Goal: Task Accomplishment & Management: Manage account settings

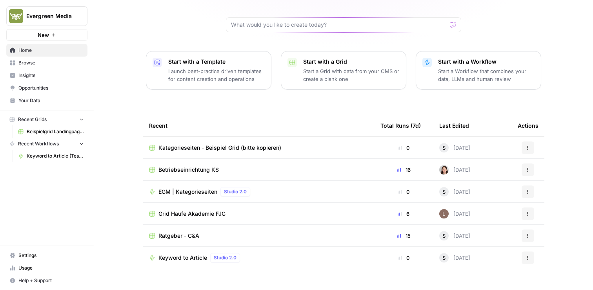
scroll to position [71, 0]
click at [81, 143] on icon "button" at bounding box center [81, 142] width 5 height 5
click at [81, 143] on icon "button" at bounding box center [81, 143] width 5 height 5
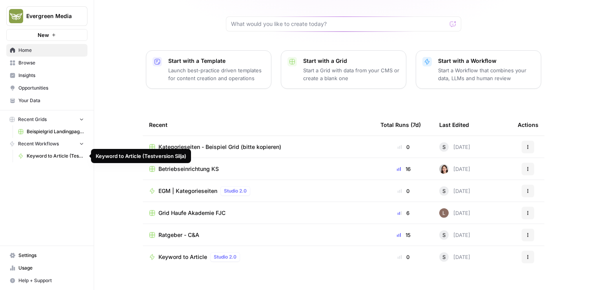
click at [63, 160] on link "Keyword to Article (Testversion Silja)" at bounding box center [51, 156] width 73 height 13
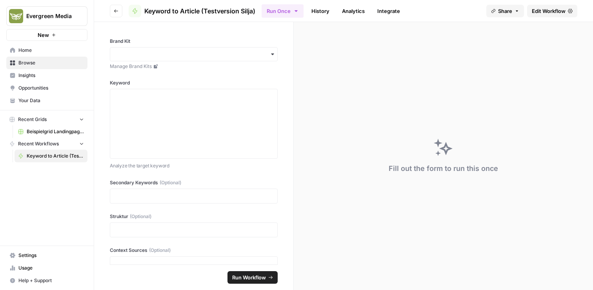
click at [117, 13] on icon "button" at bounding box center [116, 11] width 5 height 5
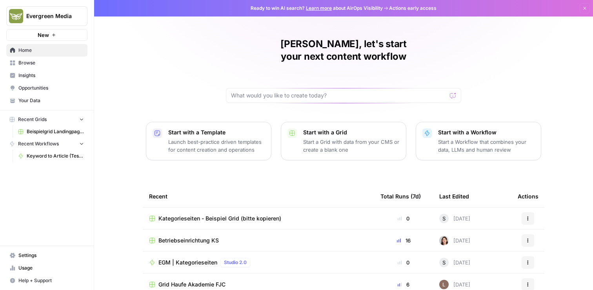
click at [67, 159] on span "Keyword to Article (Testversion Silja)" at bounding box center [55, 155] width 57 height 7
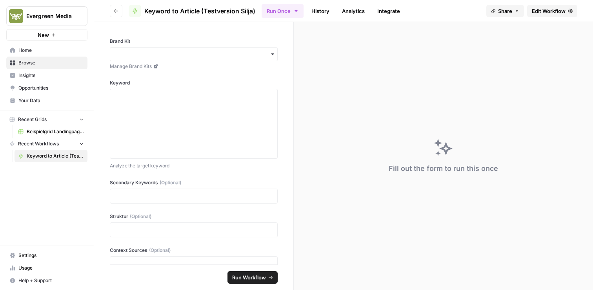
click at [554, 12] on span "Edit Workflow" at bounding box center [549, 11] width 34 height 8
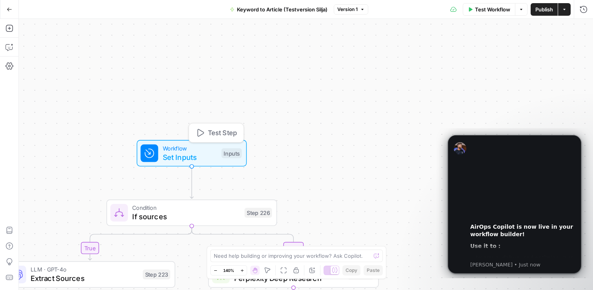
click at [191, 148] on span "Workflow" at bounding box center [190, 148] width 55 height 9
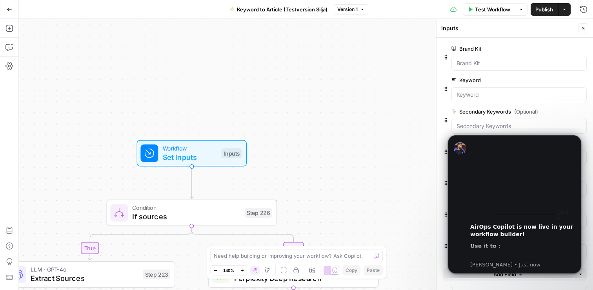
drag, startPoint x: 476, startPoint y: 169, endPoint x: 589, endPoint y: 184, distance: 113.6
click at [589, 184] on body "00:00 AirOps Copilot is now live in your workflow builder! Use it to : Improve,…" at bounding box center [515, 203] width 151 height 144
drag, startPoint x: 482, startPoint y: 173, endPoint x: 373, endPoint y: 91, distance: 136.7
click at [436, 128] on html "00:00 AirOps Copilot is now live in your workflow builder! Use it to : Improve,…" at bounding box center [514, 203] width 157 height 150
drag, startPoint x: 475, startPoint y: 175, endPoint x: 468, endPoint y: 155, distance: 21.2
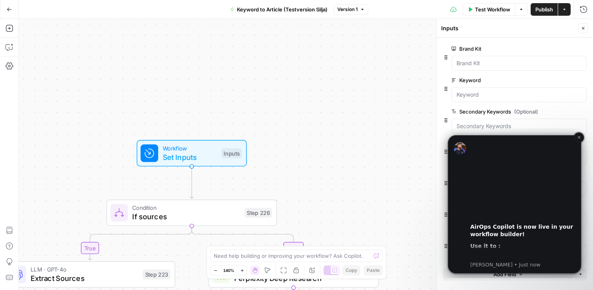
click at [468, 155] on div "00:00 AirOps Copilot is now live in your workflow builder! Use it to : Improve,…" at bounding box center [515, 204] width 122 height 128
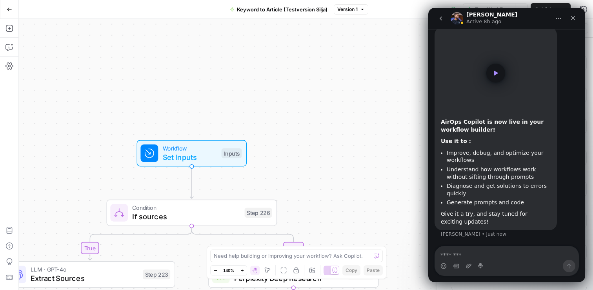
scroll to position [26, 0]
click at [575, 20] on icon "Close" at bounding box center [573, 18] width 6 height 6
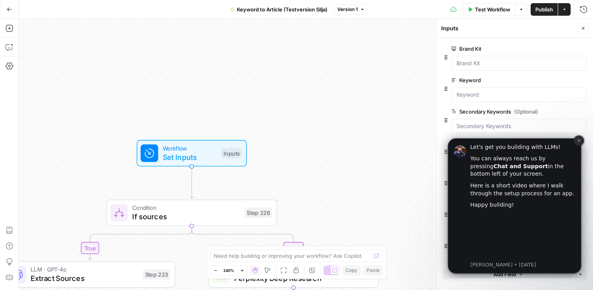
click at [577, 142] on button "Dismiss notification" at bounding box center [579, 140] width 10 height 10
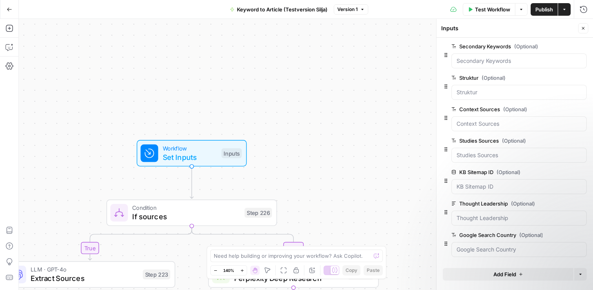
scroll to position [0, 0]
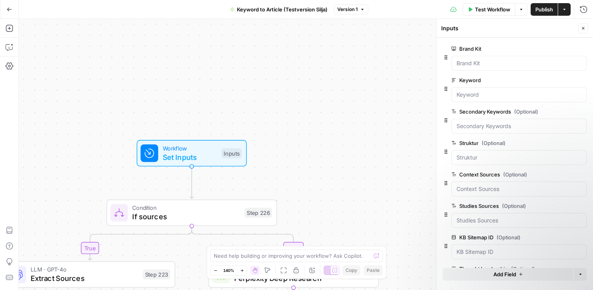
click at [314, 157] on div "true false true true false false Workflow Set Inputs Inputs Condition If source…" at bounding box center [306, 154] width 575 height 271
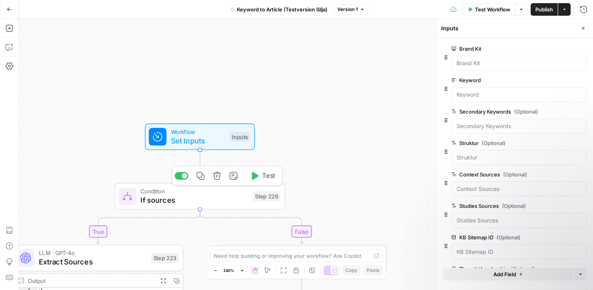
click at [228, 202] on span "If sources" at bounding box center [194, 199] width 108 height 11
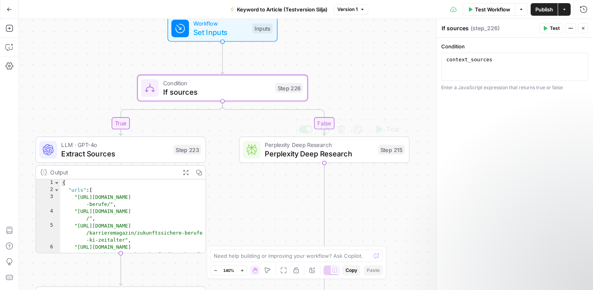
click at [293, 155] on span "Perplexity Deep Research" at bounding box center [319, 153] width 109 height 11
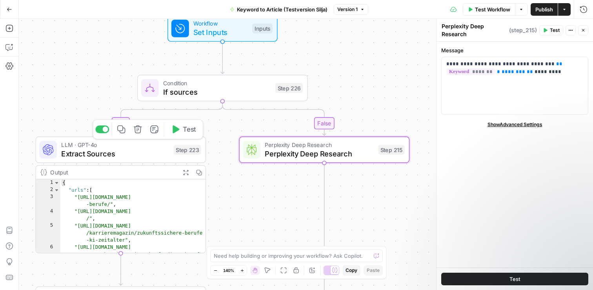
click at [129, 151] on span "Extract Sources" at bounding box center [115, 153] width 108 height 11
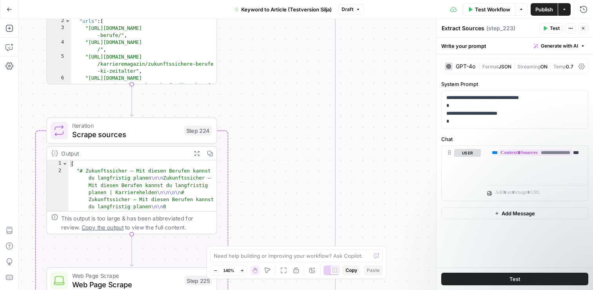
click at [119, 136] on span "Scrape sources" at bounding box center [125, 134] width 107 height 11
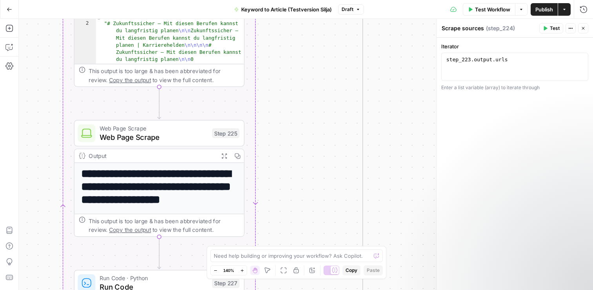
click at [176, 140] on span "Web Page Scrape" at bounding box center [154, 136] width 108 height 11
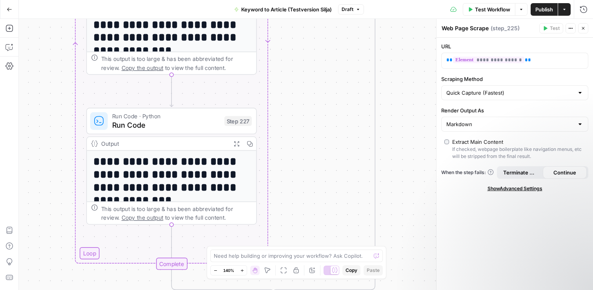
click at [147, 123] on span "Run Code" at bounding box center [166, 124] width 108 height 11
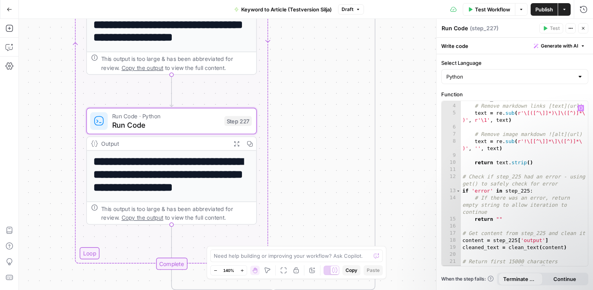
scroll to position [26, 0]
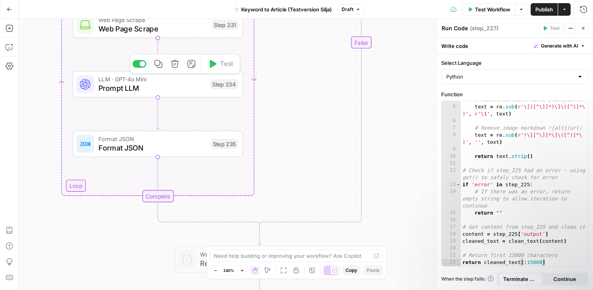
click at [151, 91] on span "Prompt LLM" at bounding box center [152, 87] width 107 height 11
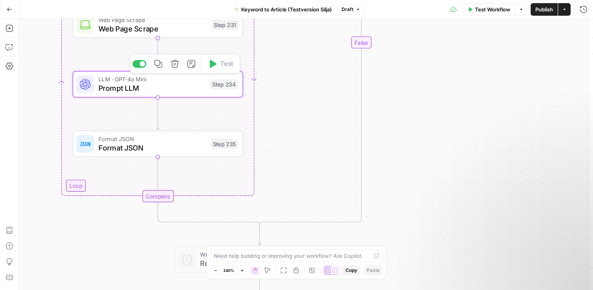
type textarea "Prompt LLM"
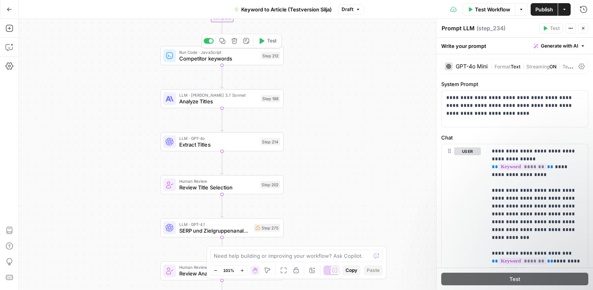
click at [221, 60] on span "Competitor keywords" at bounding box center [218, 59] width 79 height 8
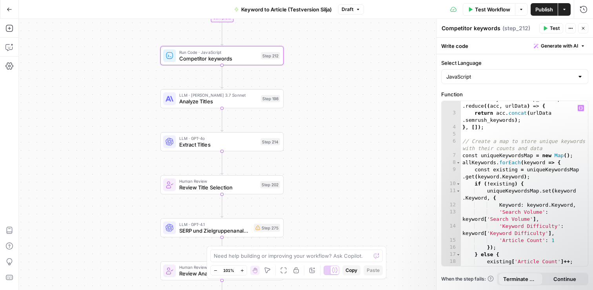
scroll to position [0, 0]
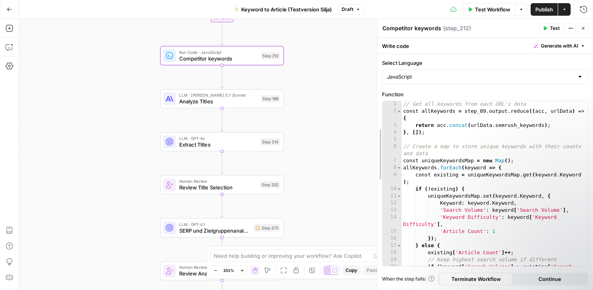
drag, startPoint x: 439, startPoint y: 144, endPoint x: 380, endPoint y: 140, distance: 59.4
click at [325, 148] on div "true false true true false false Workflow Set Inputs Inputs Condition If source…" at bounding box center [306, 154] width 575 height 271
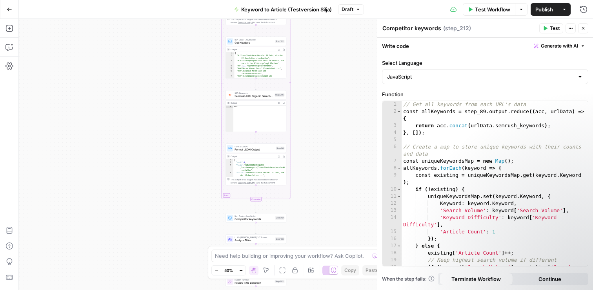
click at [11, 9] on icon "button" at bounding box center [9, 9] width 5 height 4
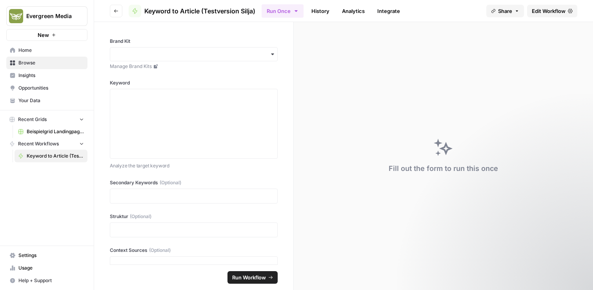
click at [41, 65] on span "Browse" at bounding box center [51, 62] width 66 height 7
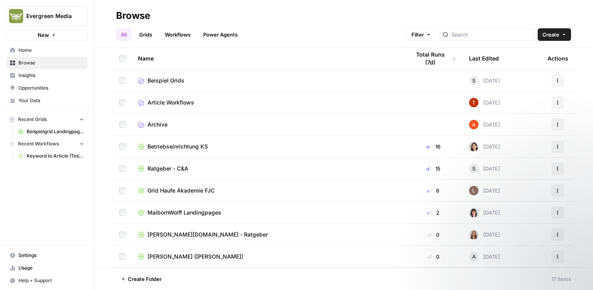
click at [181, 36] on link "Workflows" at bounding box center [177, 34] width 35 height 13
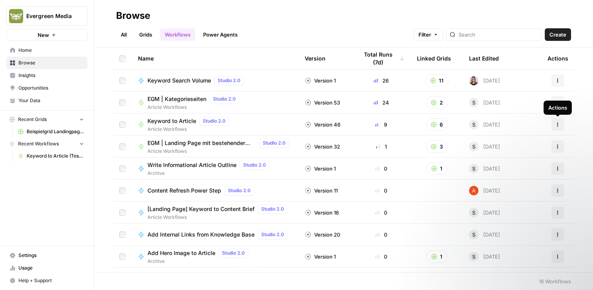
click at [562, 102] on div "Actions" at bounding box center [558, 107] width 28 height 14
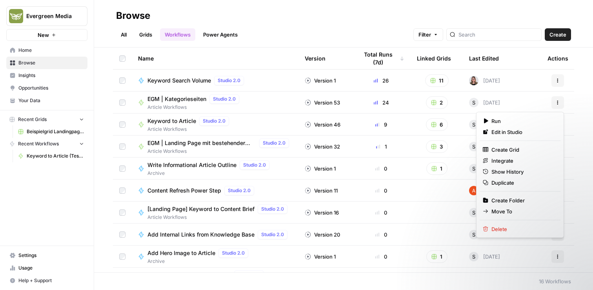
click at [553, 102] on button "Actions" at bounding box center [558, 102] width 13 height 13
click at [519, 133] on span "Edit in Studio" at bounding box center [523, 132] width 63 height 8
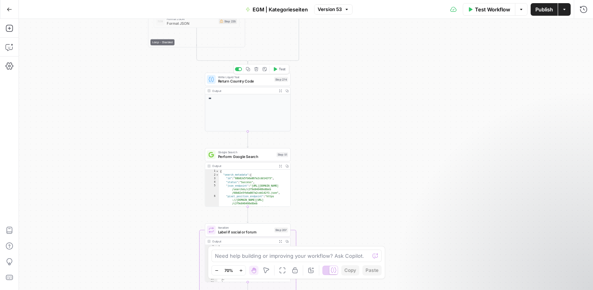
click at [247, 83] on span "Return Country Code" at bounding box center [245, 80] width 54 height 5
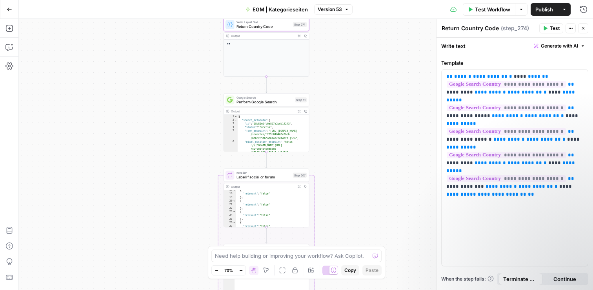
scroll to position [95, 0]
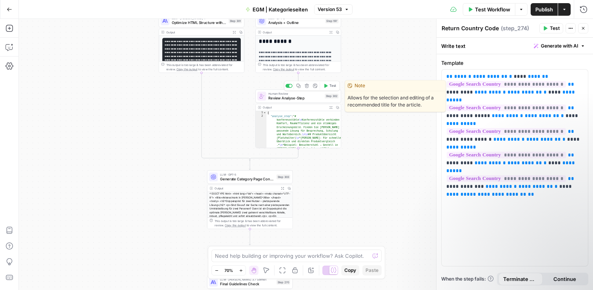
click at [291, 99] on span "Review Analyse-Step" at bounding box center [295, 97] width 54 height 5
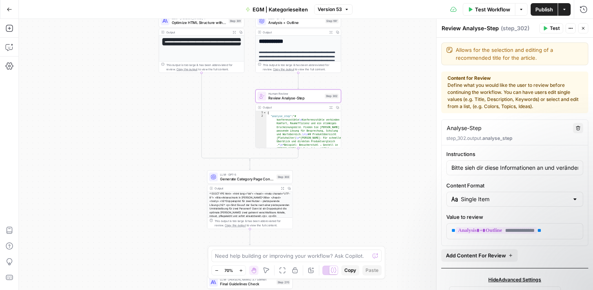
scroll to position [25, 0]
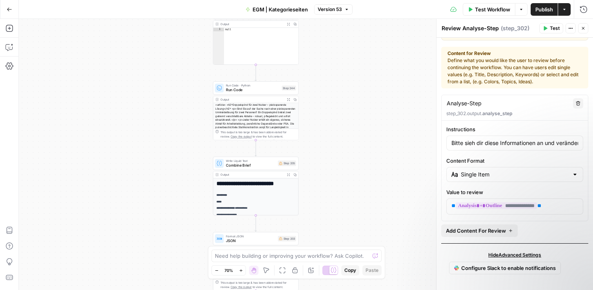
click at [255, 88] on span "Run Code" at bounding box center [253, 89] width 54 height 5
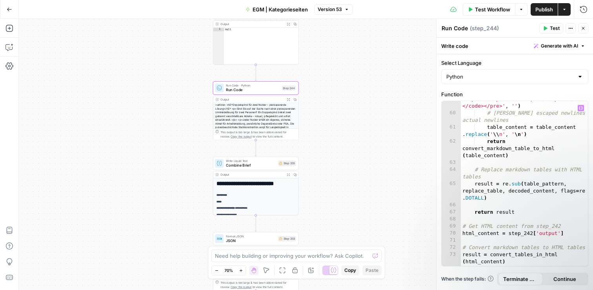
scroll to position [598, 0]
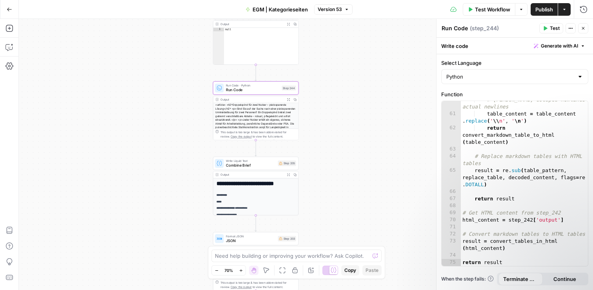
click at [385, 143] on div "true false true true false false Workflow Set Inputs Inputs Condition If source…" at bounding box center [306, 154] width 575 height 271
click at [368, 110] on div "true false true true false false Workflow Set Inputs Inputs Condition If source…" at bounding box center [306, 154] width 575 height 271
click at [364, 108] on div "true false true true false false Workflow Set Inputs Inputs Condition If source…" at bounding box center [306, 154] width 575 height 271
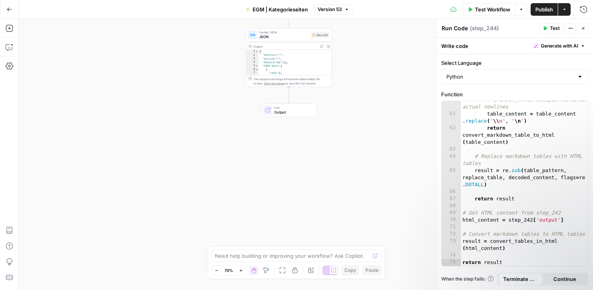
click at [11, 10] on icon "button" at bounding box center [9, 9] width 5 height 5
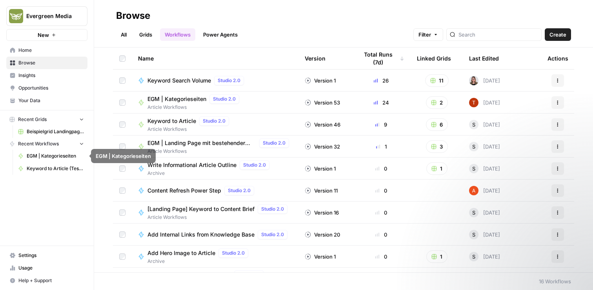
click at [47, 73] on span "Insights" at bounding box center [51, 75] width 66 height 7
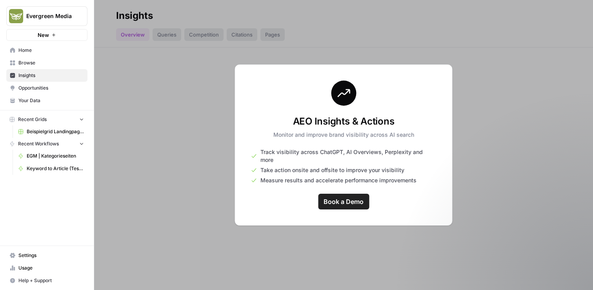
click at [53, 89] on span "Opportunities" at bounding box center [51, 87] width 66 height 7
click at [52, 102] on span "Your Data" at bounding box center [51, 100] width 66 height 7
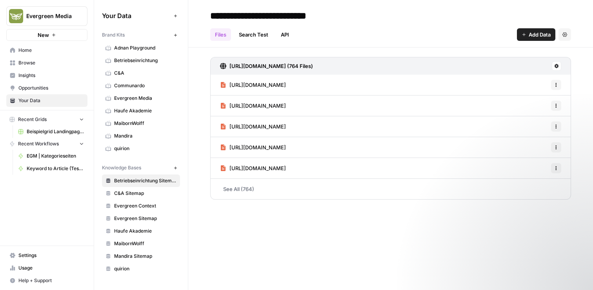
click at [131, 51] on span "Adnan Playground" at bounding box center [145, 47] width 62 height 7
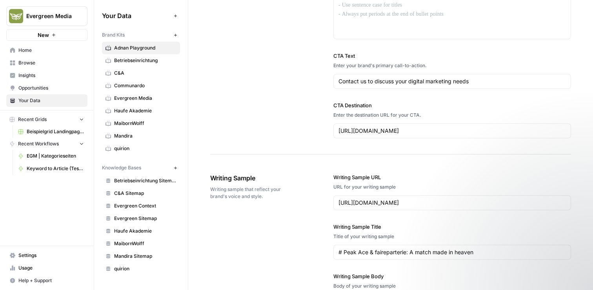
scroll to position [731, 0]
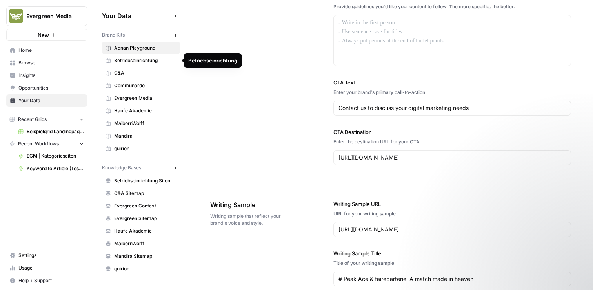
click at [160, 64] on link "Betriebseinrichtung" at bounding box center [141, 60] width 78 height 13
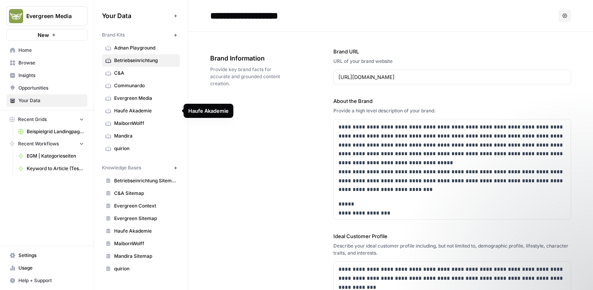
click at [151, 99] on span "Evergreen Media" at bounding box center [145, 98] width 62 height 7
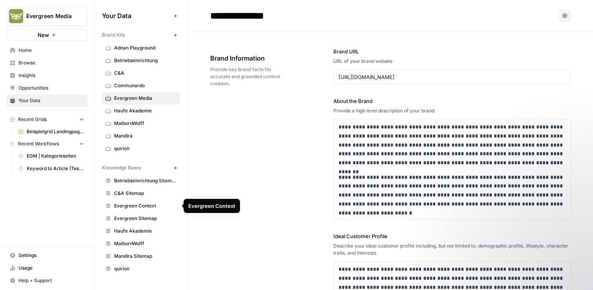
click at [157, 210] on link "Evergreen Context" at bounding box center [141, 205] width 78 height 13
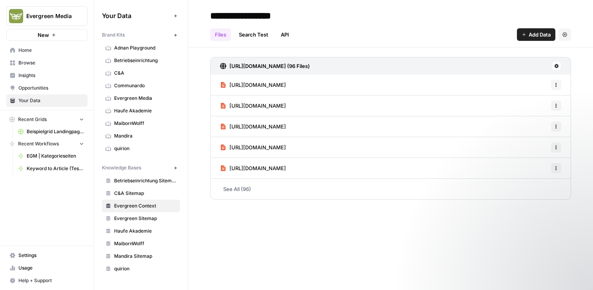
click at [277, 173] on link "[URL][DOMAIN_NAME]" at bounding box center [253, 168] width 66 height 20
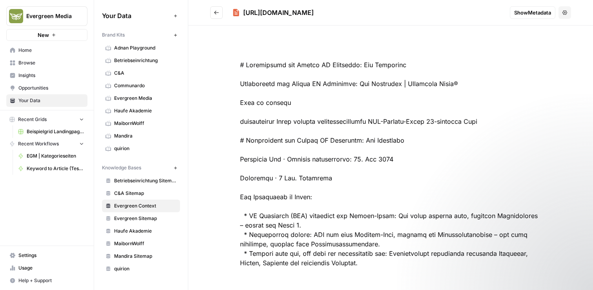
click at [213, 15] on button "Go back" at bounding box center [216, 12] width 13 height 13
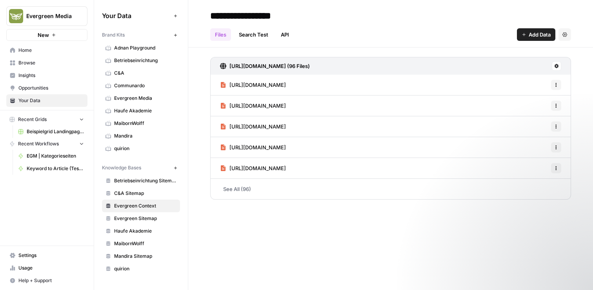
click at [257, 193] on link "See All (96)" at bounding box center [390, 189] width 361 height 20
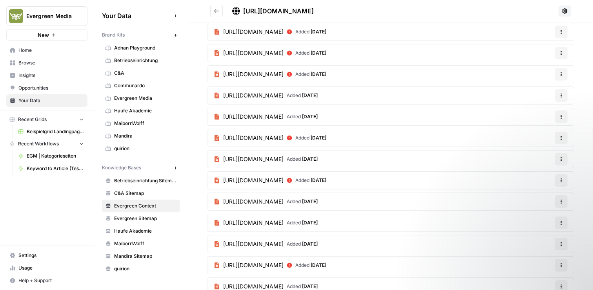
scroll to position [976, 0]
click at [156, 220] on span "Evergreen Sitemap" at bounding box center [145, 218] width 62 height 7
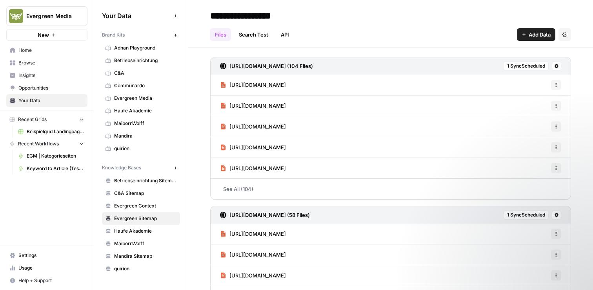
click at [150, 234] on span "Haufe Akademie" at bounding box center [145, 230] width 62 height 7
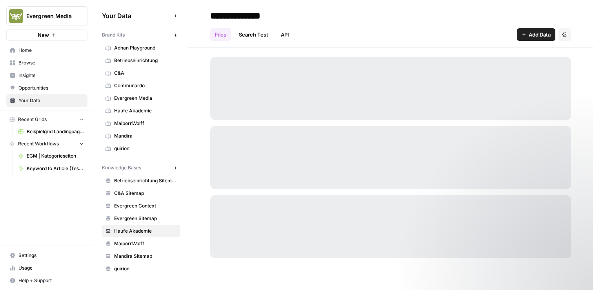
click at [146, 245] on span "MaibornWolff" at bounding box center [145, 243] width 62 height 7
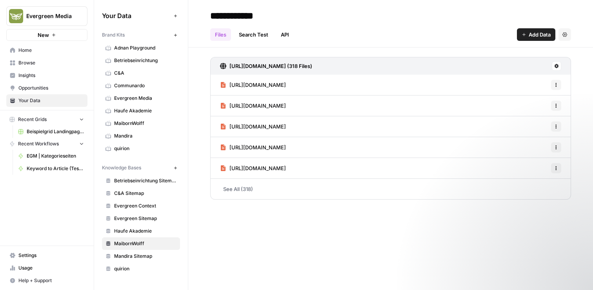
click at [41, 49] on span "Home" at bounding box center [51, 50] width 66 height 7
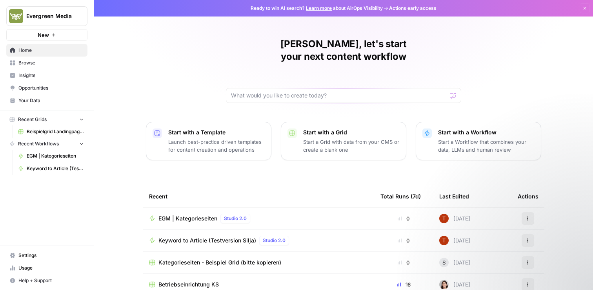
click at [73, 18] on span "Evergreen Media" at bounding box center [49, 16] width 47 height 8
click at [73, 19] on span "Evergreen Media" at bounding box center [49, 16] width 47 height 8
click at [53, 255] on span "Settings" at bounding box center [51, 255] width 66 height 7
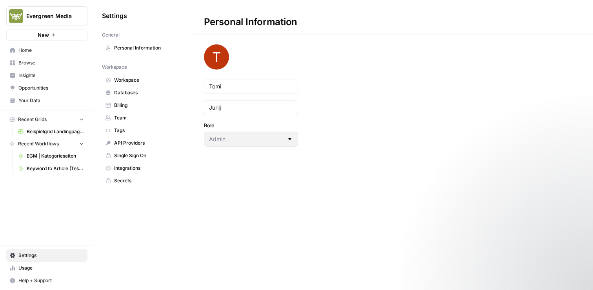
click at [147, 142] on span "API Providers" at bounding box center [145, 142] width 62 height 7
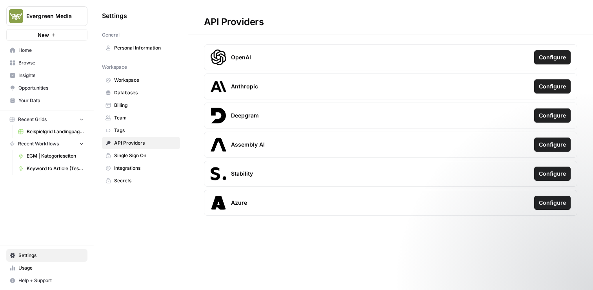
click at [142, 172] on link "Integrations" at bounding box center [141, 168] width 78 height 13
